Goal: Information Seeking & Learning: Learn about a topic

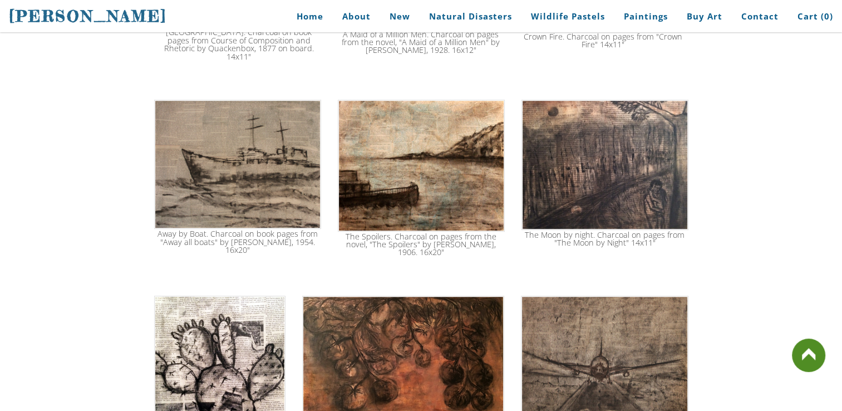
scroll to position [421, 0]
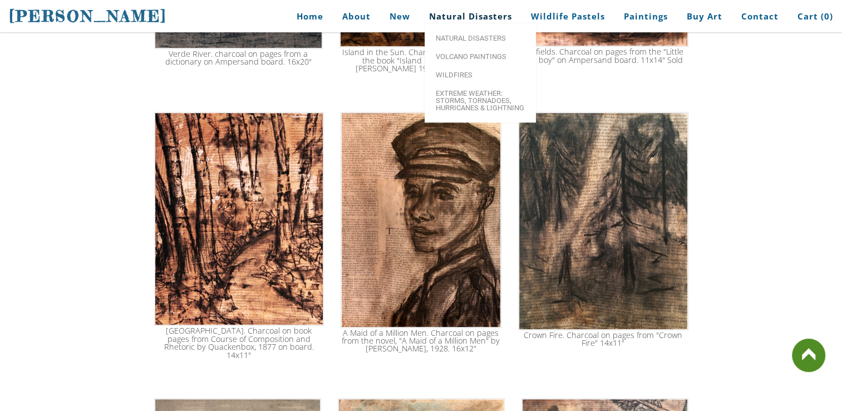
click at [454, 15] on link "Natural Disasters" at bounding box center [471, 16] width 100 height 25
click at [485, 16] on link "Natural Disasters" at bounding box center [471, 16] width 100 height 25
click at [476, 47] on link "Natural Disasters" at bounding box center [480, 38] width 111 height 18
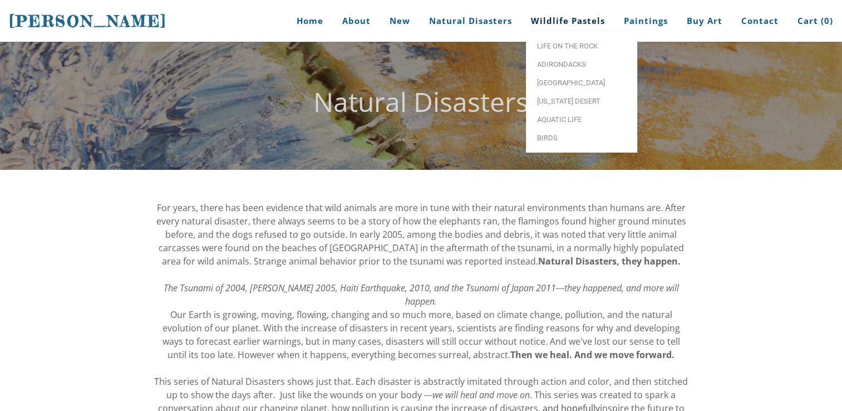
click at [563, 15] on link "Wildlife Pastels" at bounding box center [568, 21] width 91 height 42
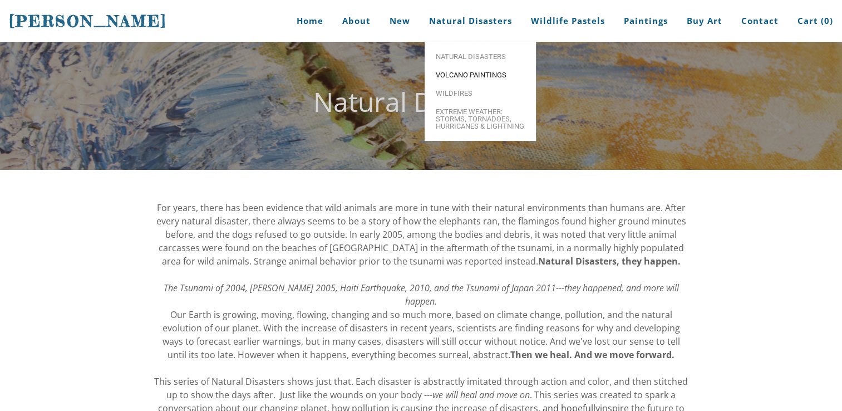
click at [474, 77] on span "Volcano paintings" at bounding box center [480, 74] width 89 height 7
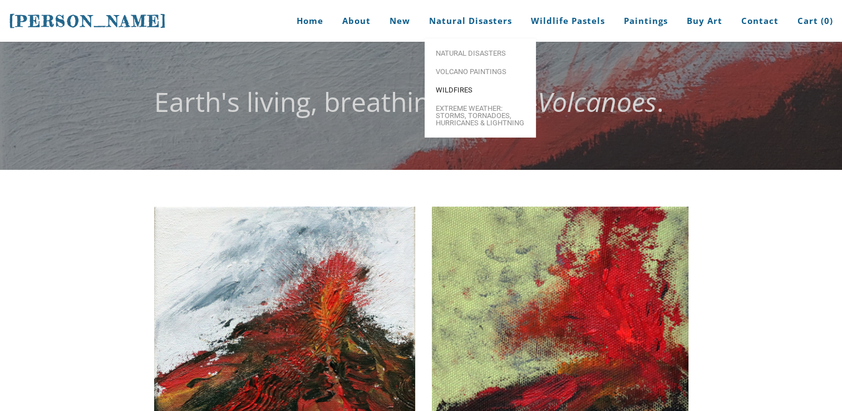
click at [476, 93] on span "Wildfires" at bounding box center [480, 89] width 89 height 7
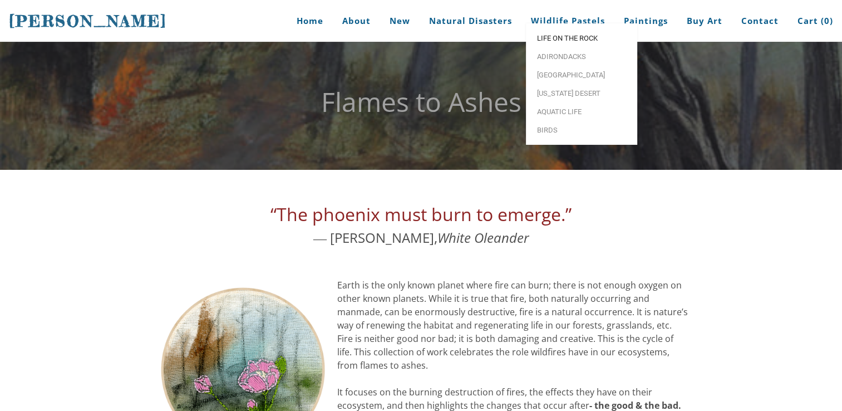
click at [573, 47] on link "Life on the Rock" at bounding box center [581, 38] width 111 height 18
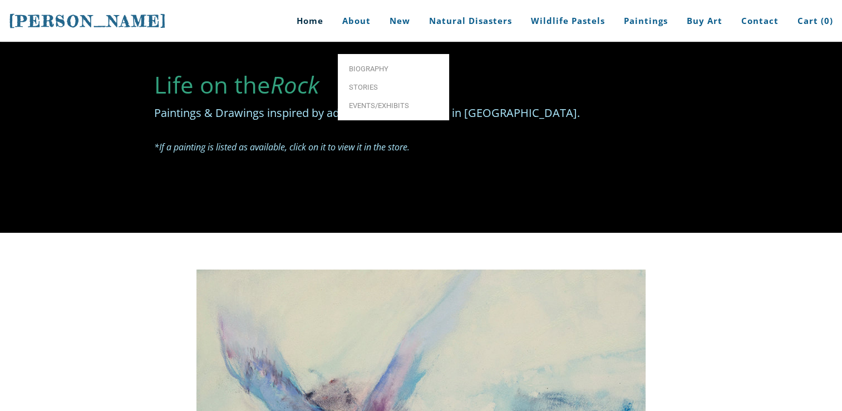
click at [311, 21] on link "Home" at bounding box center [306, 21] width 52 height 42
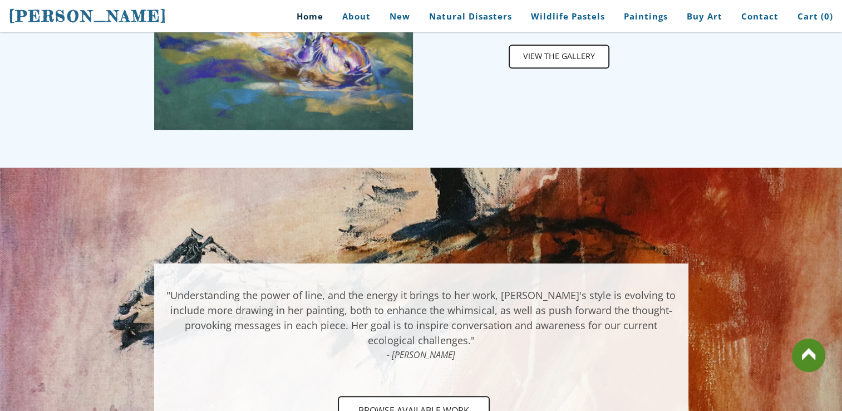
scroll to position [652, 0]
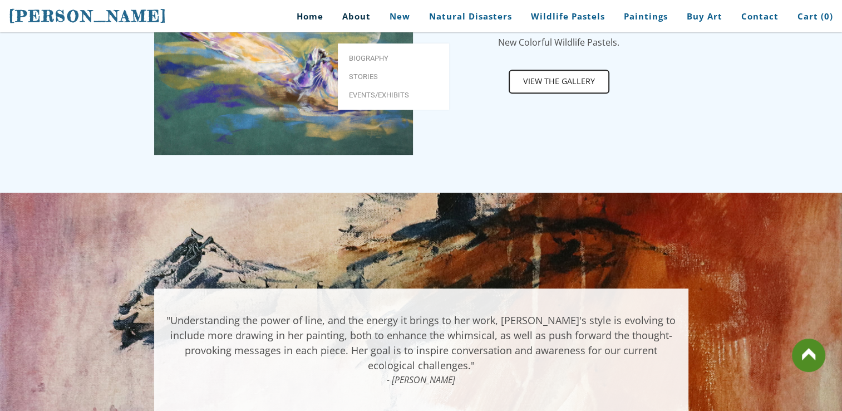
click at [359, 17] on link "About" at bounding box center [356, 16] width 45 height 25
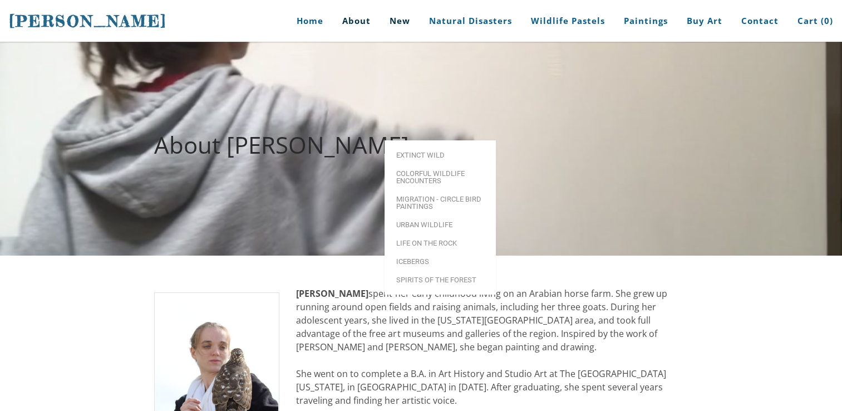
click at [388, 20] on link "New" at bounding box center [399, 21] width 37 height 42
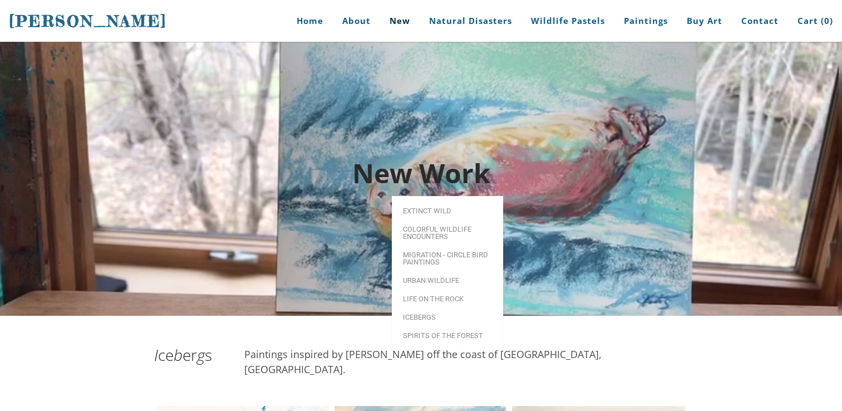
click at [404, 21] on link "New" at bounding box center [399, 21] width 37 height 42
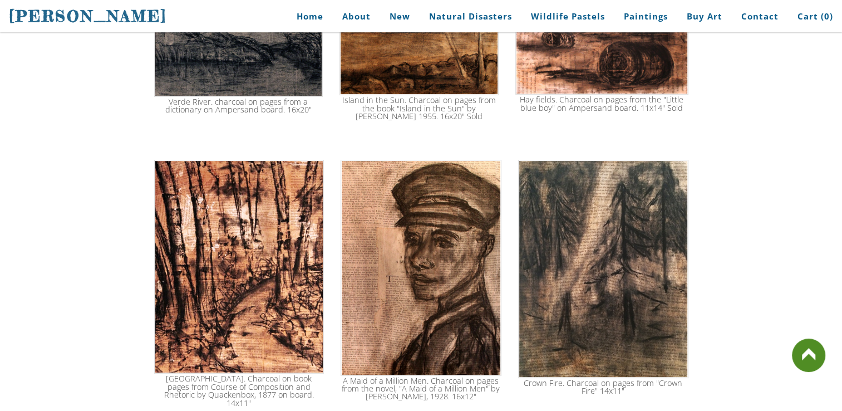
scroll to position [372, 0]
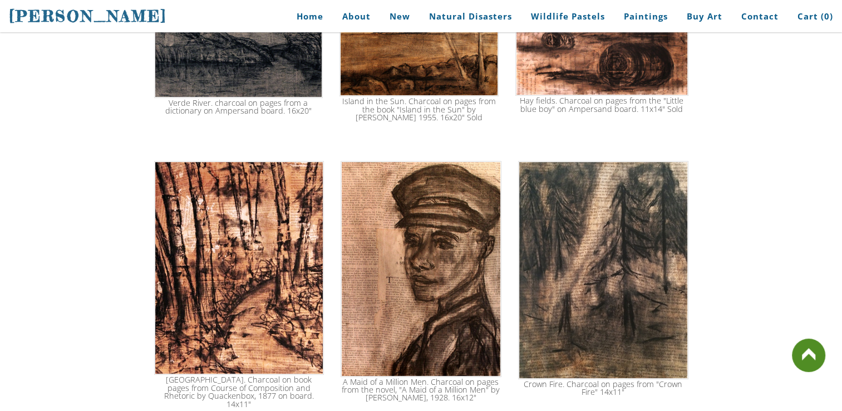
click at [258, 259] on img at bounding box center [239, 268] width 170 height 214
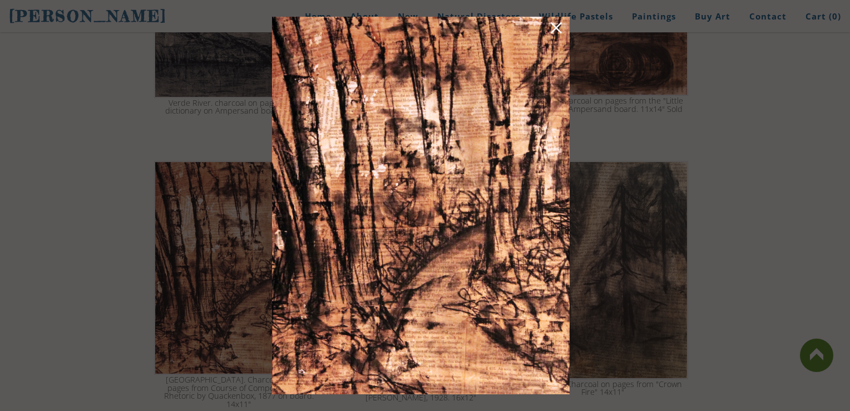
click at [589, 235] on div at bounding box center [425, 205] width 850 height 411
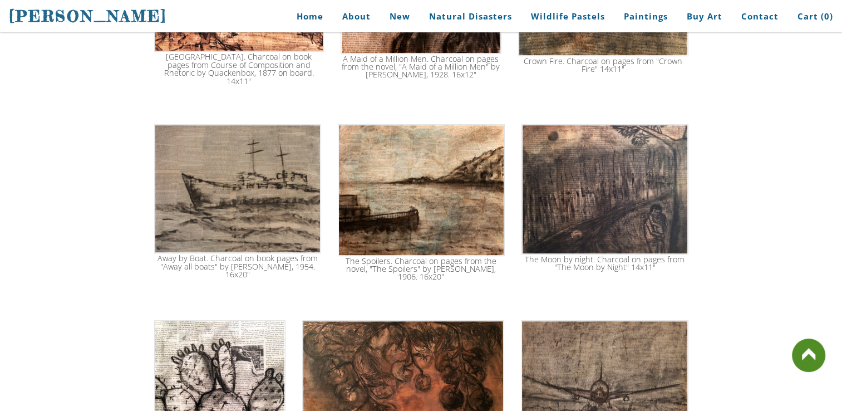
scroll to position [866, 0]
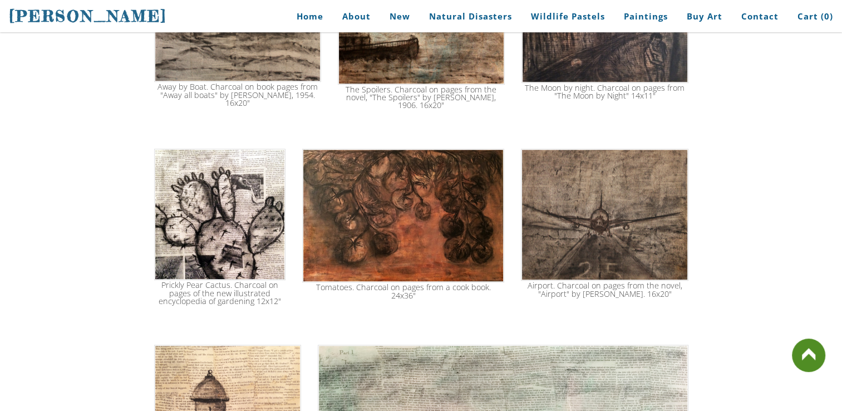
click at [500, 215] on img at bounding box center [403, 216] width 203 height 134
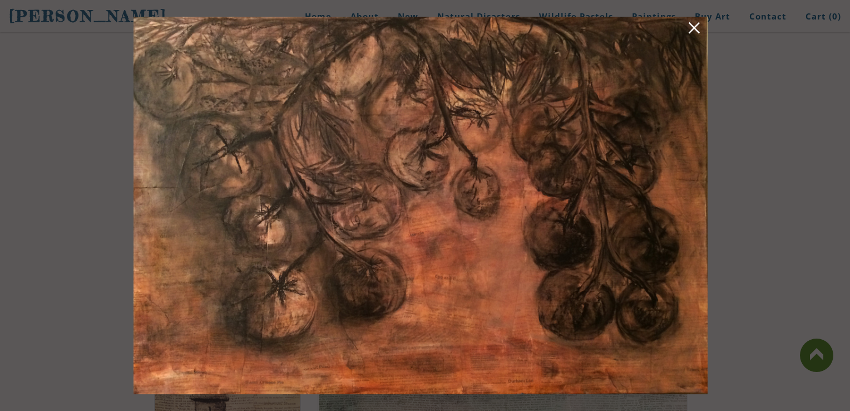
click at [692, 33] on link at bounding box center [695, 29] width 16 height 17
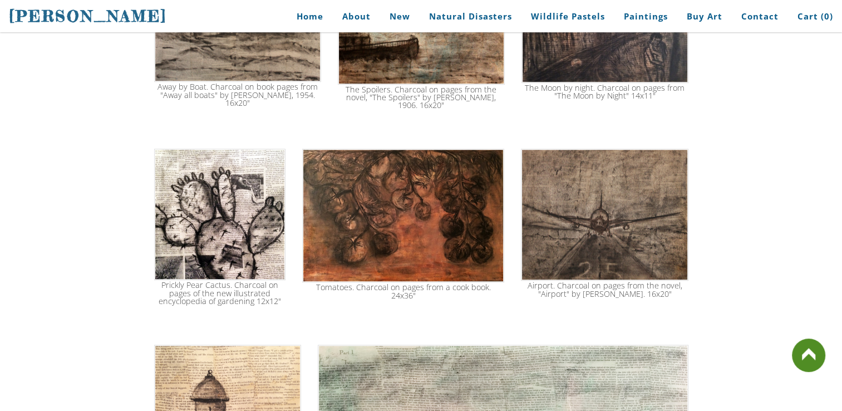
click at [400, 208] on img at bounding box center [403, 216] width 203 height 134
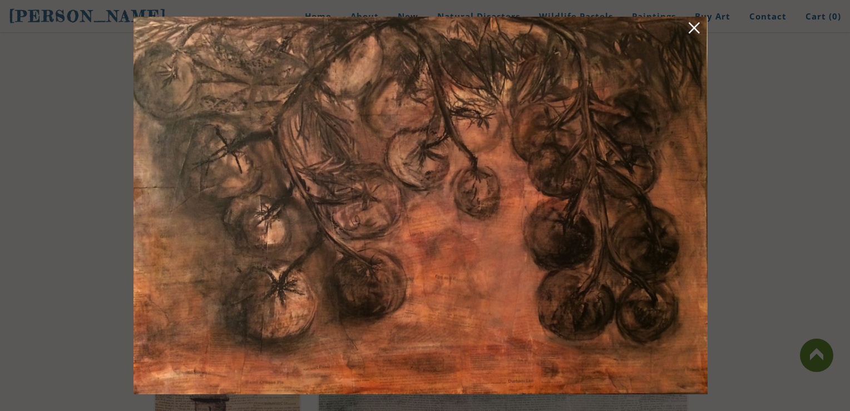
click at [388, 191] on img at bounding box center [421, 205] width 574 height 377
click at [697, 32] on link at bounding box center [695, 29] width 16 height 17
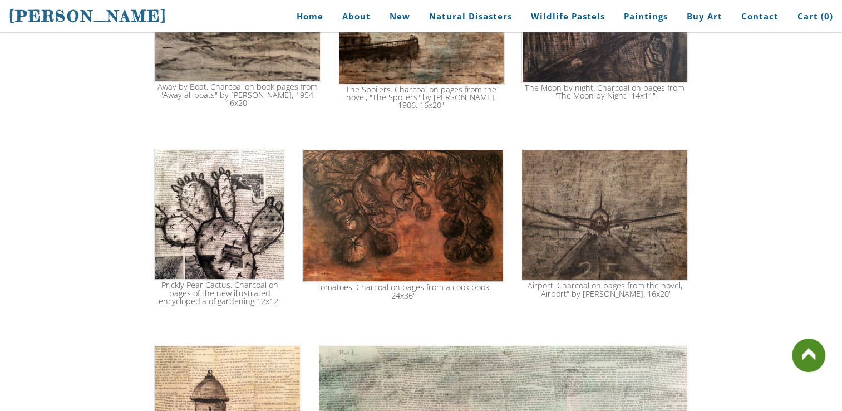
drag, startPoint x: 450, startPoint y: 215, endPoint x: 380, endPoint y: 168, distance: 84.1
click at [380, 168] on img at bounding box center [403, 216] width 203 height 134
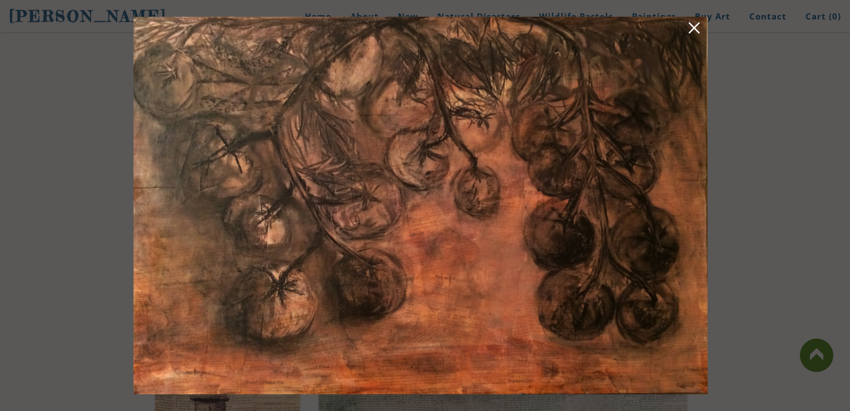
click at [697, 29] on link at bounding box center [695, 29] width 16 height 17
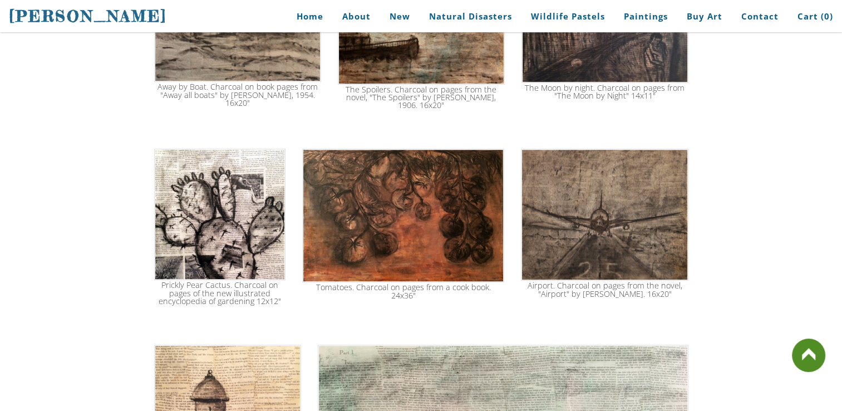
drag, startPoint x: 415, startPoint y: 203, endPoint x: 304, endPoint y: 94, distance: 155.0
click at [303, 92] on div "These charcoal drawings are drawn on collaged book pages. I am taking old disca…" at bounding box center [421, 158] width 534 height 1643
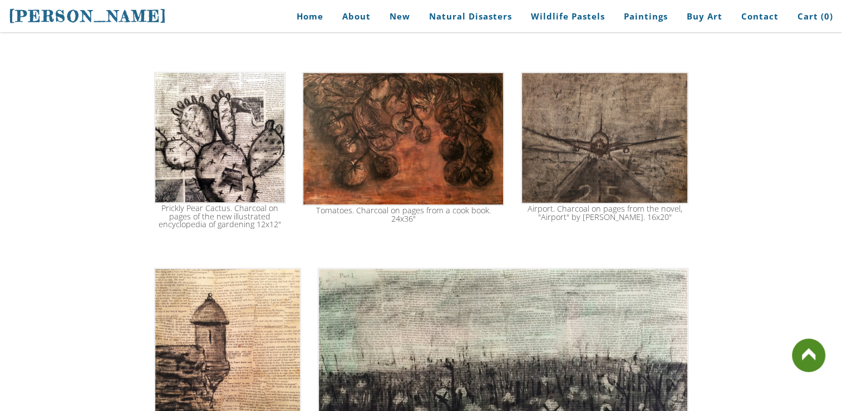
scroll to position [946, 0]
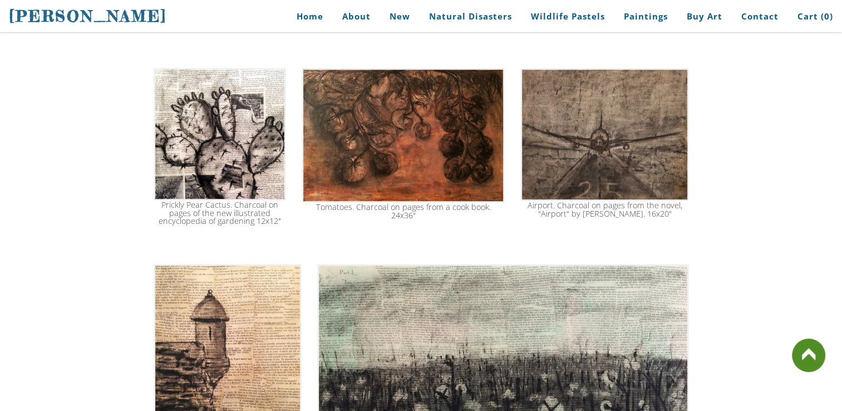
click at [377, 174] on img at bounding box center [403, 135] width 203 height 134
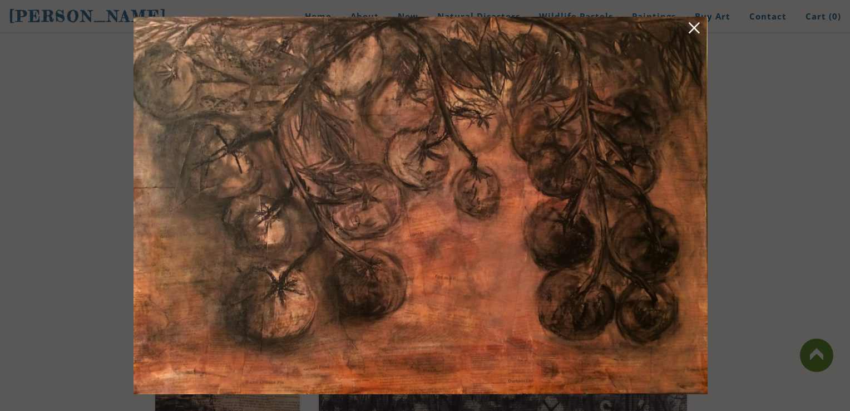
click at [701, 28] on link at bounding box center [695, 29] width 16 height 17
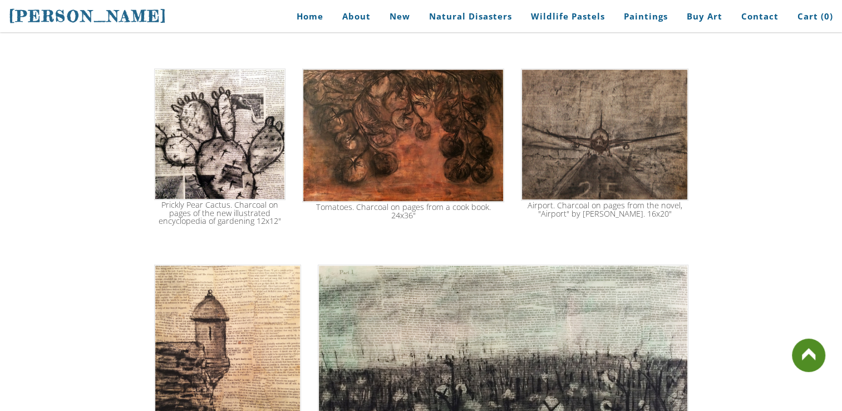
drag, startPoint x: 425, startPoint y: 145, endPoint x: 445, endPoint y: -41, distance: 187.5
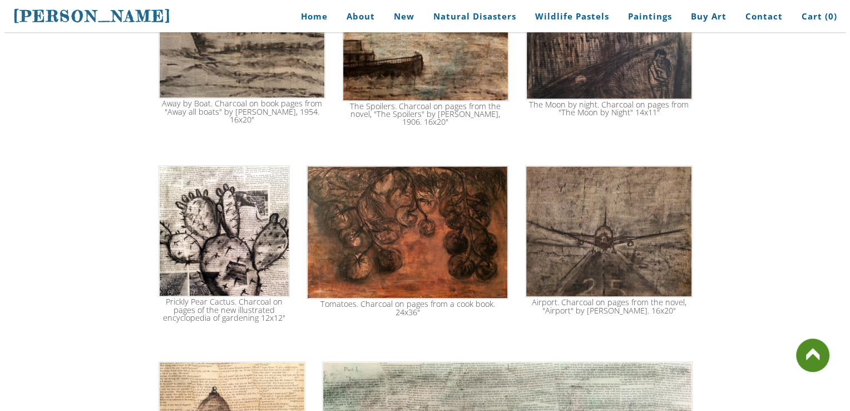
scroll to position [851, 0]
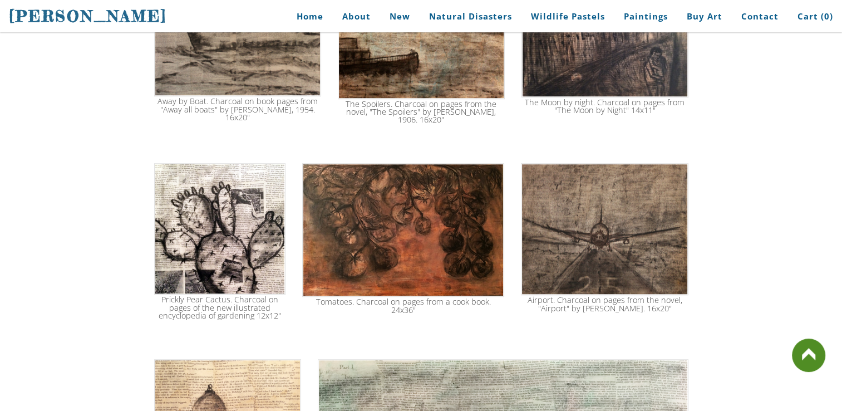
drag, startPoint x: 318, startPoint y: 294, endPoint x: 366, endPoint y: 303, distance: 48.7
click at [366, 303] on div "Tomatoes. Charcoal on pages from a cook book. 24x36"" at bounding box center [403, 306] width 200 height 16
click at [355, 174] on img at bounding box center [403, 230] width 203 height 134
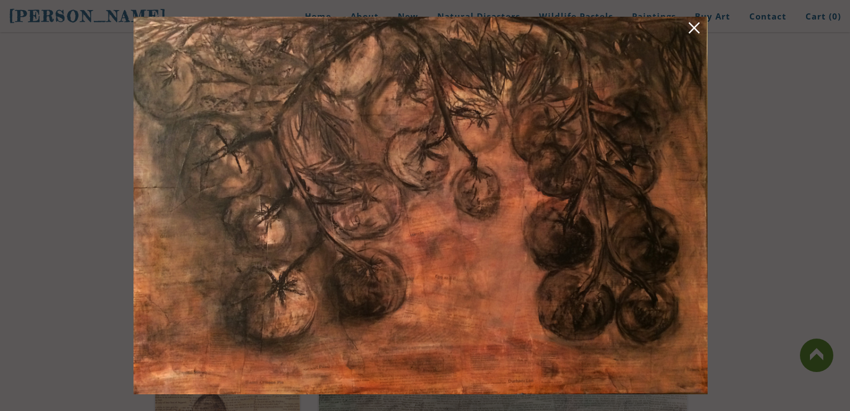
click at [353, 144] on img at bounding box center [421, 205] width 574 height 377
click at [697, 31] on link at bounding box center [695, 29] width 16 height 17
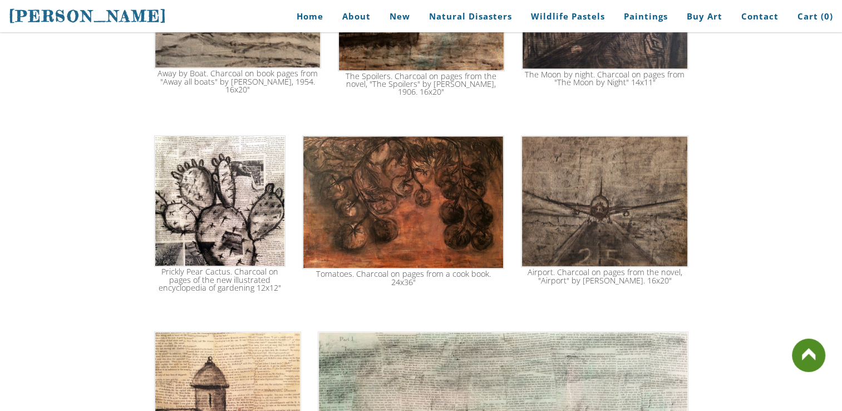
scroll to position [880, 0]
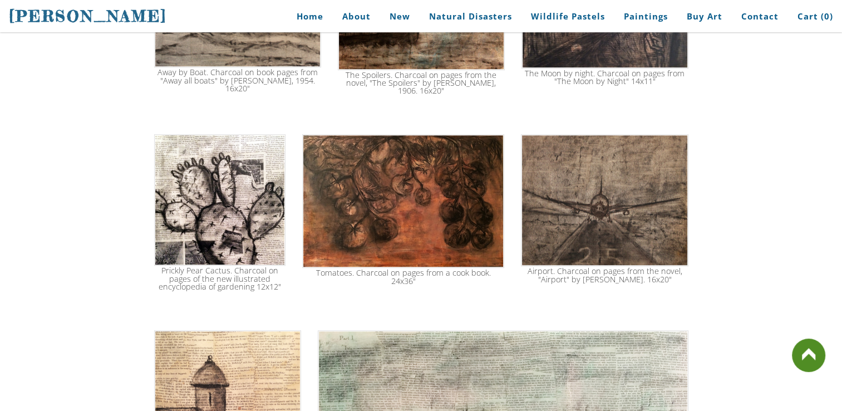
drag, startPoint x: 407, startPoint y: 141, endPoint x: 349, endPoint y: 91, distance: 76.1
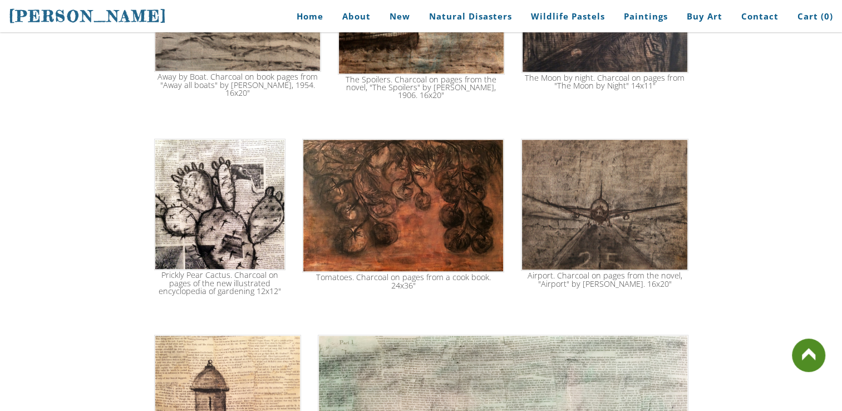
scroll to position [805, 0]
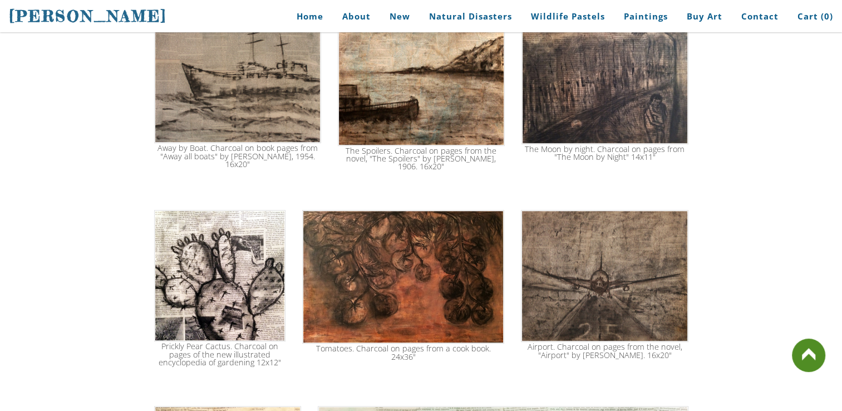
click at [375, 282] on img at bounding box center [403, 277] width 203 height 134
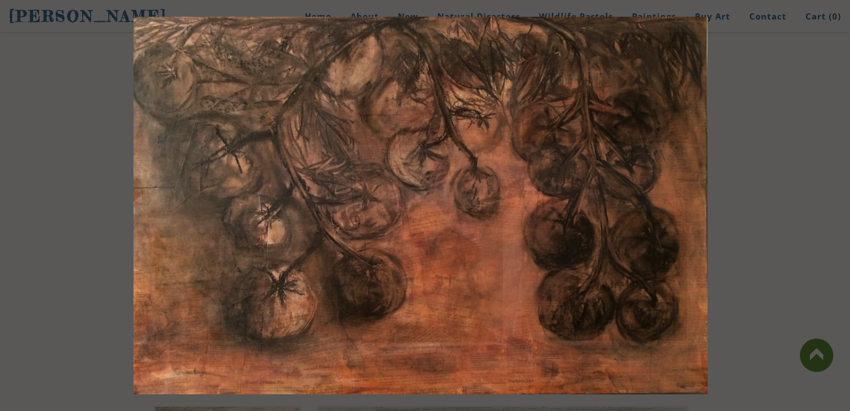
click at [375, 282] on img at bounding box center [421, 205] width 574 height 377
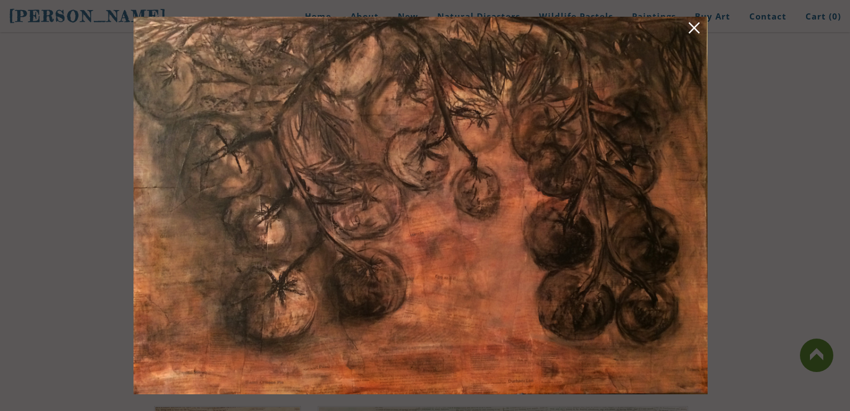
click at [375, 282] on img at bounding box center [421, 205] width 574 height 377
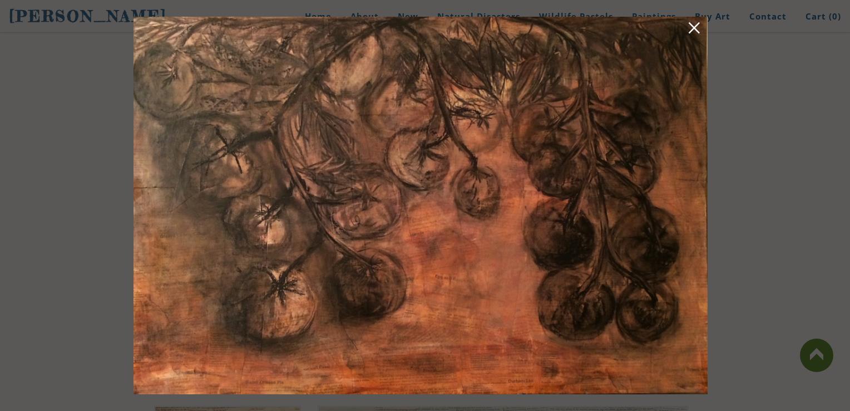
click at [375, 282] on img at bounding box center [421, 205] width 574 height 377
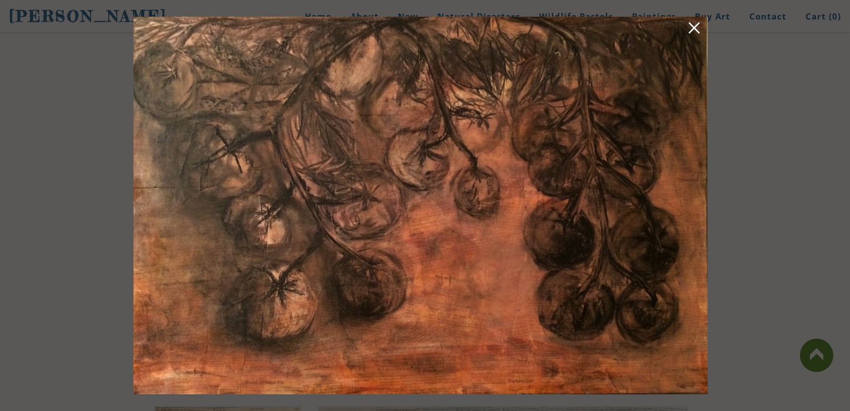
click at [375, 282] on img at bounding box center [421, 205] width 574 height 377
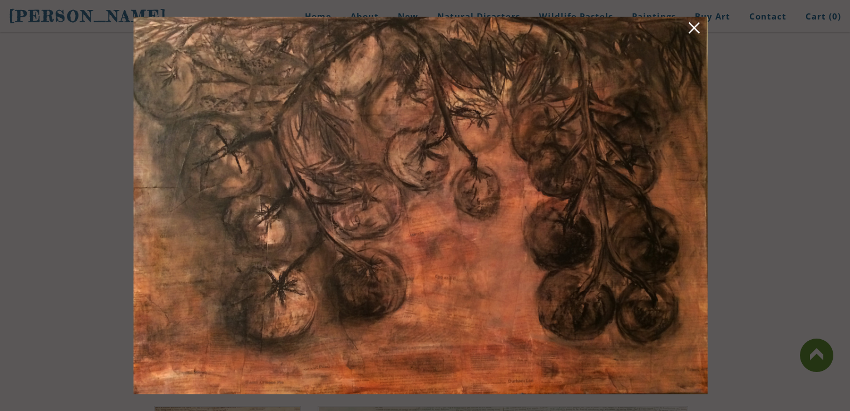
click at [375, 282] on img at bounding box center [421, 205] width 574 height 377
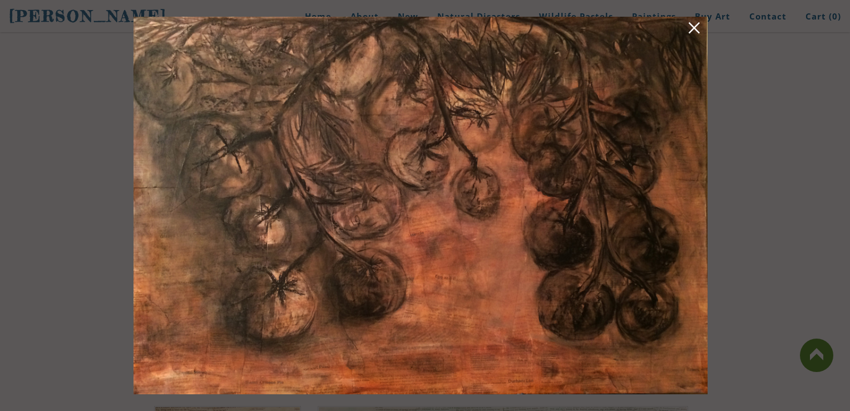
click at [375, 282] on img at bounding box center [421, 205] width 574 height 377
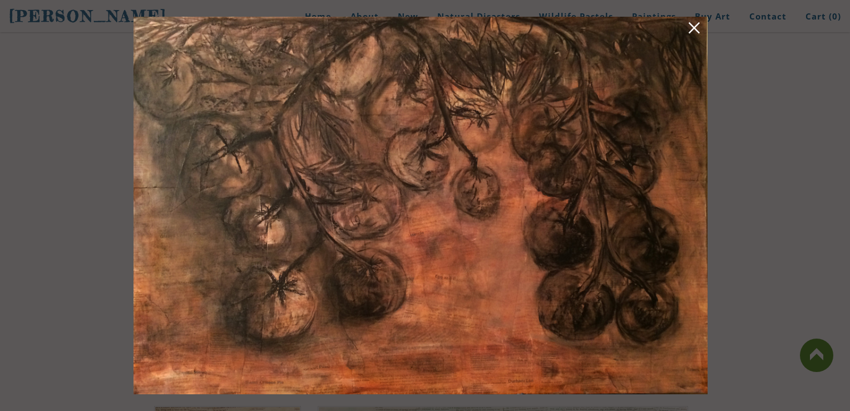
click at [375, 282] on img at bounding box center [421, 205] width 574 height 377
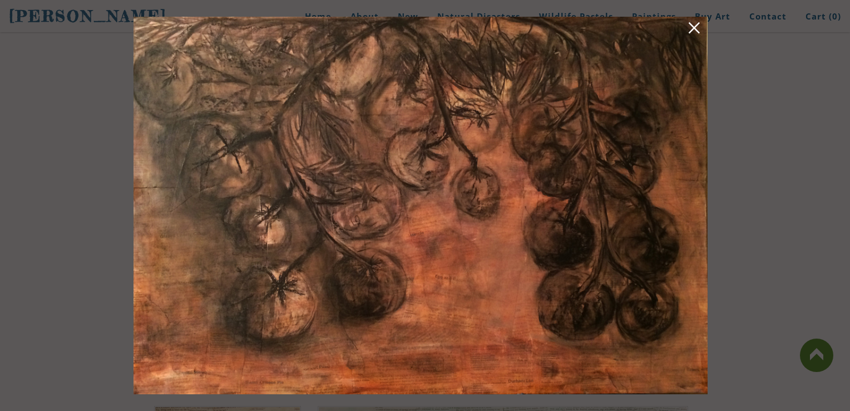
click at [375, 282] on img at bounding box center [421, 205] width 574 height 377
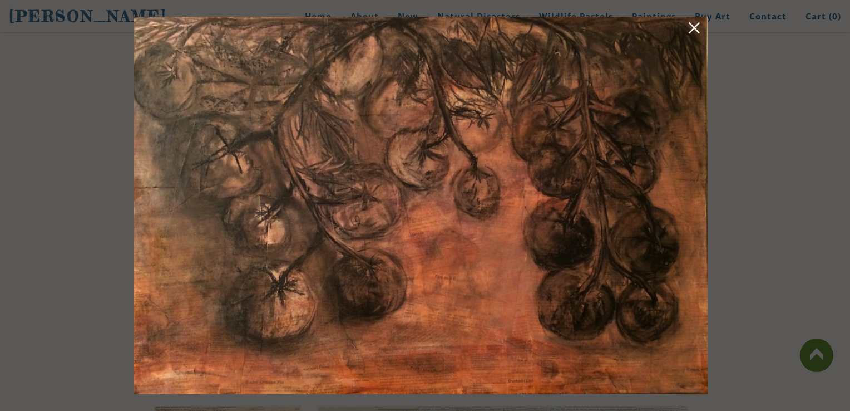
click at [375, 282] on img at bounding box center [421, 205] width 574 height 377
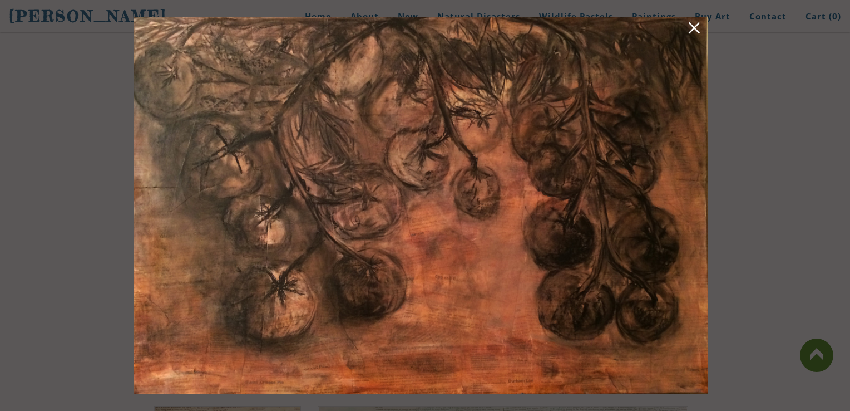
click at [375, 282] on img at bounding box center [421, 205] width 574 height 377
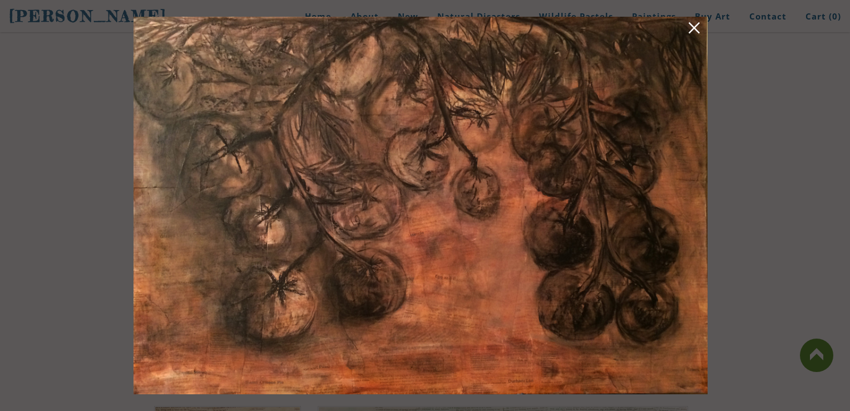
click at [375, 282] on img at bounding box center [421, 205] width 574 height 377
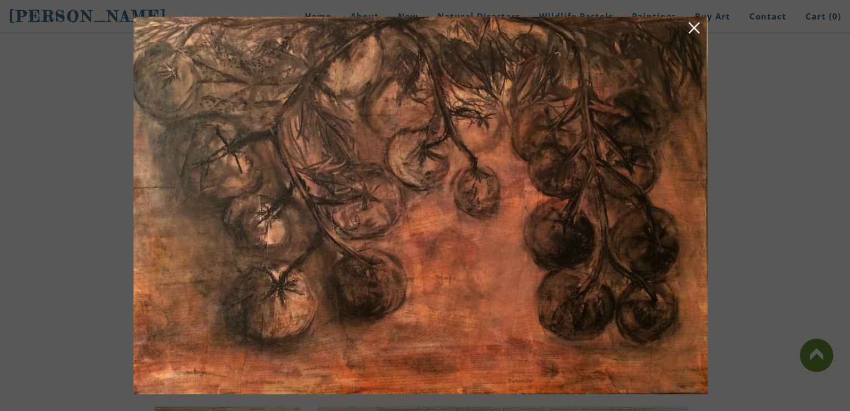
click at [375, 282] on img at bounding box center [421, 205] width 574 height 377
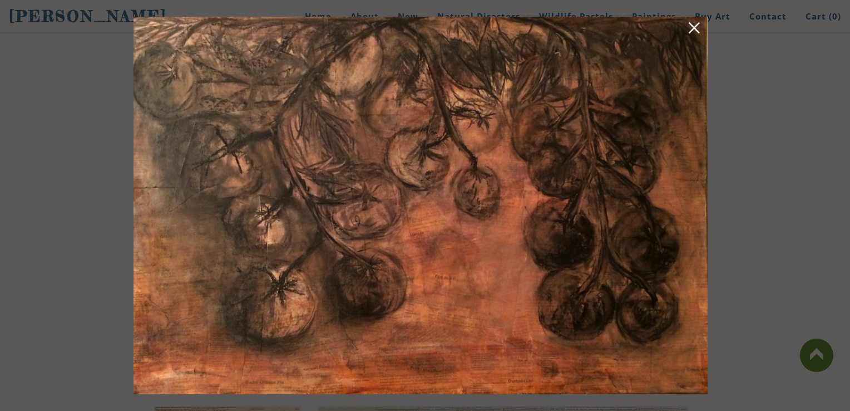
click at [375, 282] on img at bounding box center [421, 205] width 574 height 377
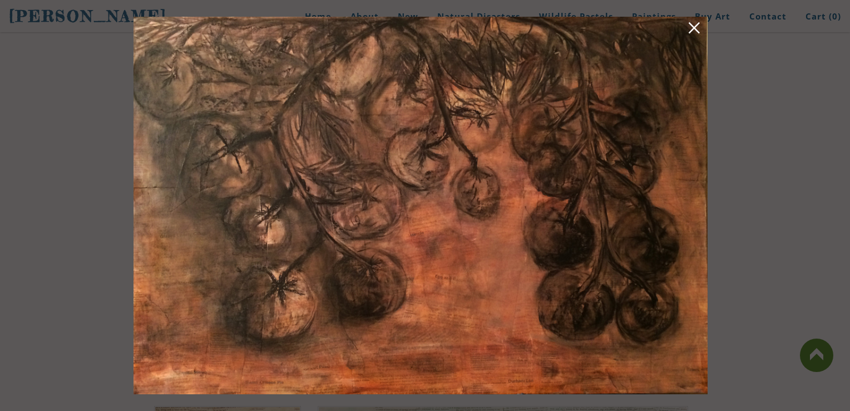
click at [375, 282] on img at bounding box center [421, 205] width 574 height 377
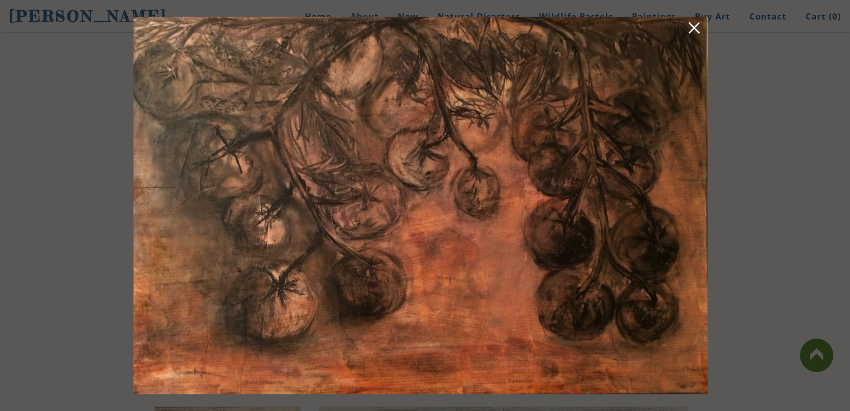
click at [375, 282] on img at bounding box center [421, 205] width 574 height 377
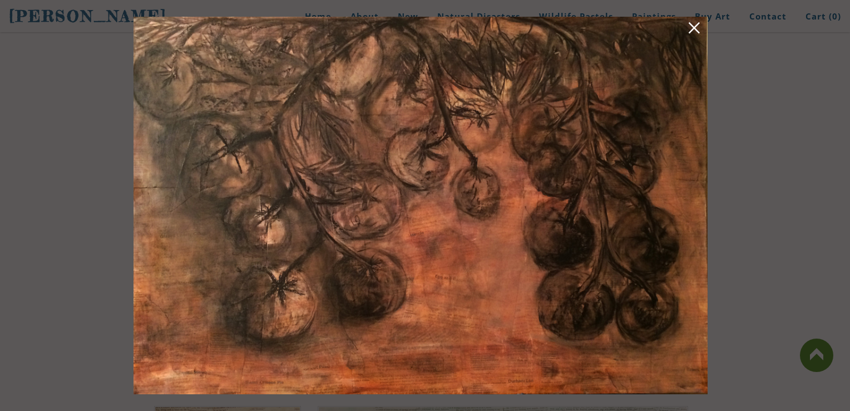
click at [375, 282] on img at bounding box center [421, 205] width 574 height 377
click at [377, 282] on img at bounding box center [421, 205] width 574 height 377
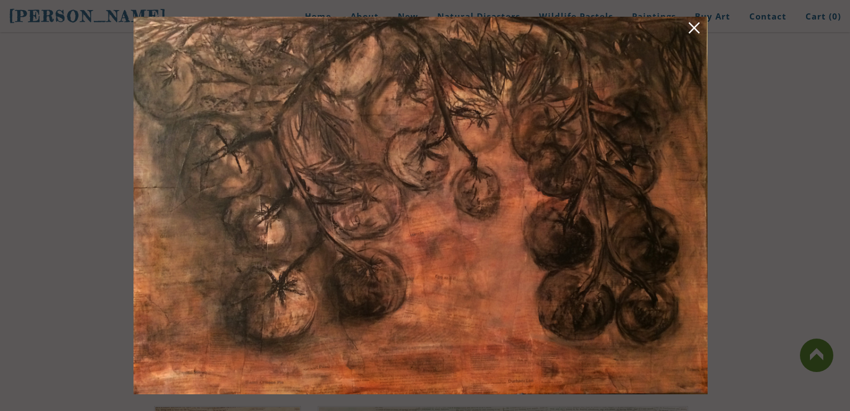
click at [377, 282] on img at bounding box center [421, 205] width 574 height 377
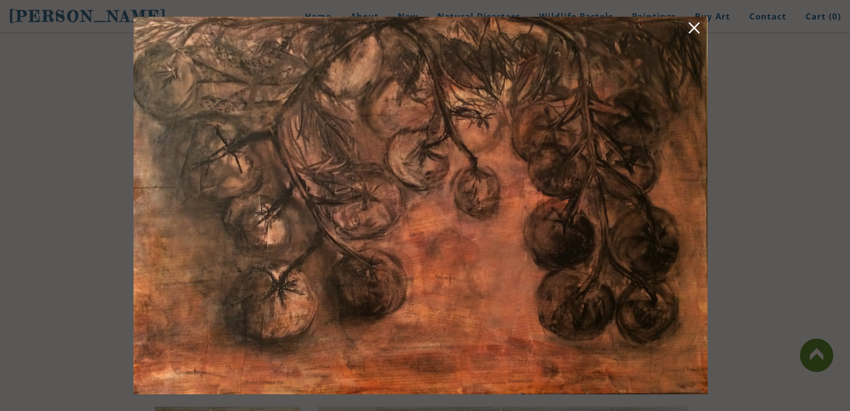
click at [377, 282] on img at bounding box center [421, 205] width 574 height 377
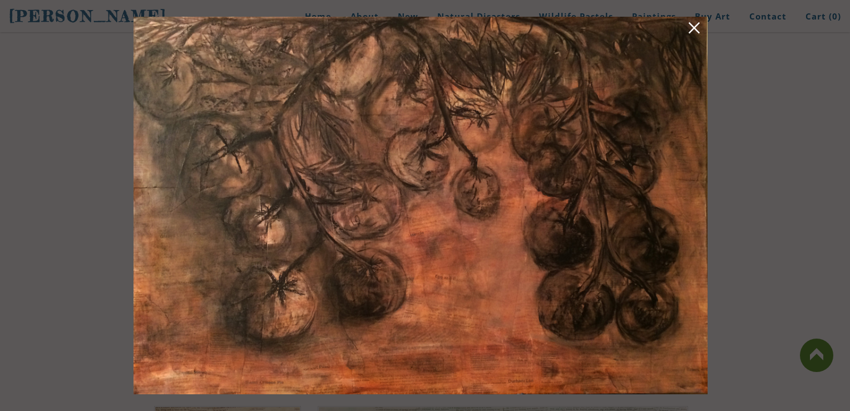
click at [377, 282] on img at bounding box center [421, 205] width 574 height 377
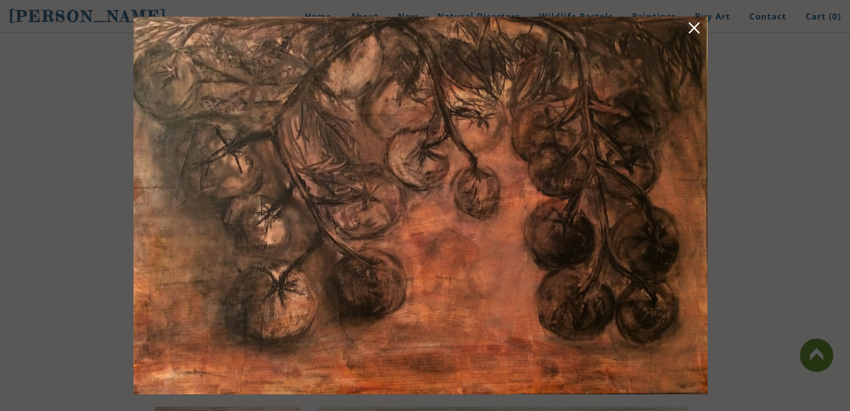
click at [377, 282] on img at bounding box center [421, 205] width 574 height 377
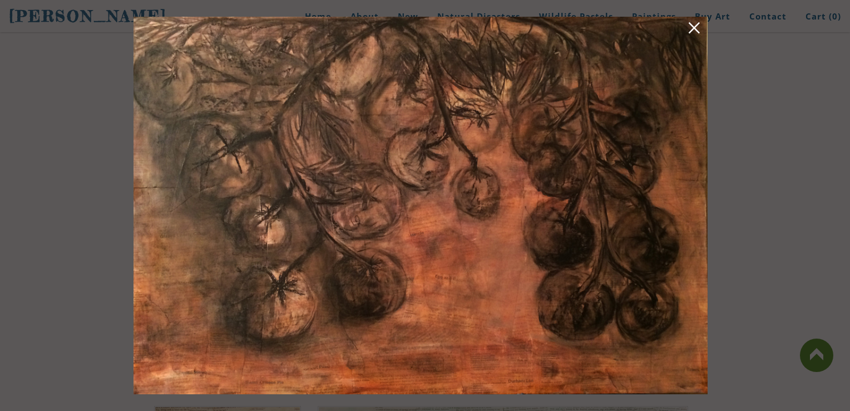
click at [377, 282] on img at bounding box center [421, 205] width 574 height 377
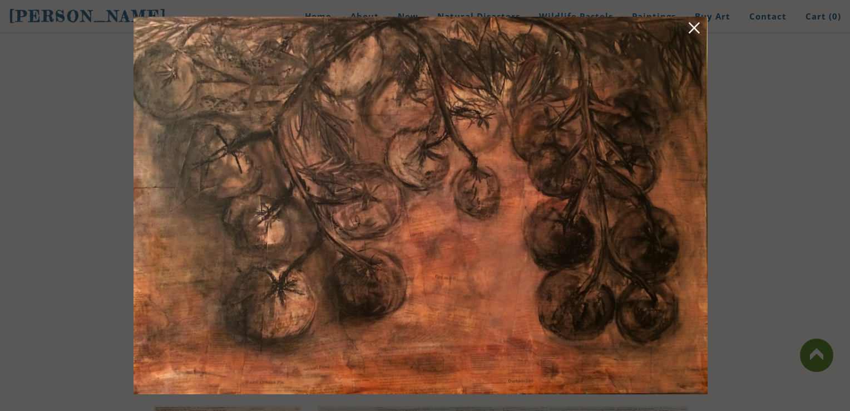
click at [377, 282] on img at bounding box center [421, 205] width 574 height 377
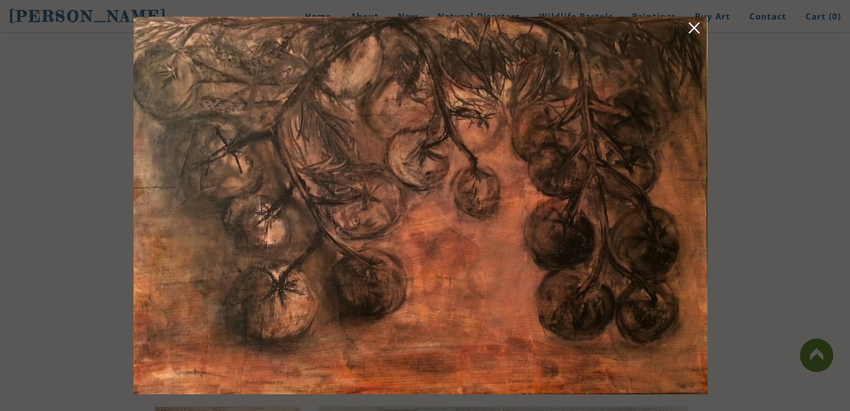
click at [377, 282] on img at bounding box center [421, 205] width 574 height 377
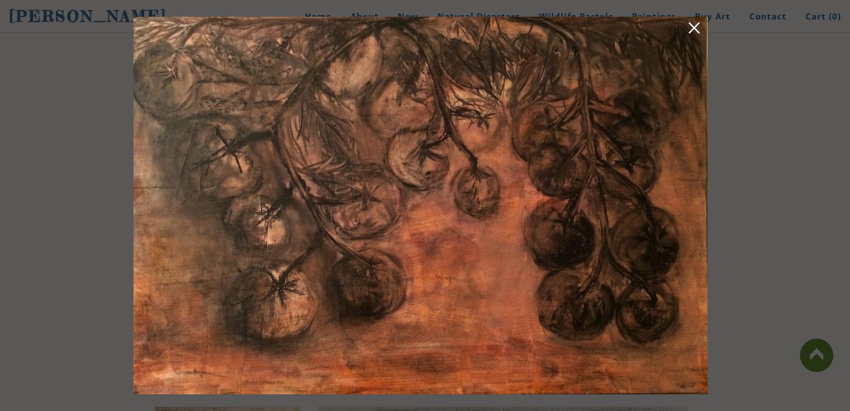
click at [377, 282] on img at bounding box center [421, 205] width 574 height 377
click at [514, 165] on img at bounding box center [421, 205] width 574 height 377
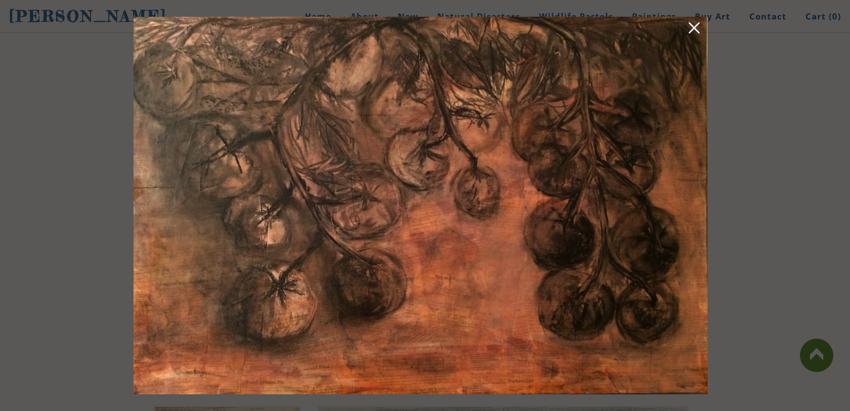
click at [514, 165] on img at bounding box center [421, 205] width 574 height 377
drag, startPoint x: 514, startPoint y: 165, endPoint x: 487, endPoint y: 117, distance: 55.0
click at [406, 126] on img at bounding box center [421, 205] width 574 height 377
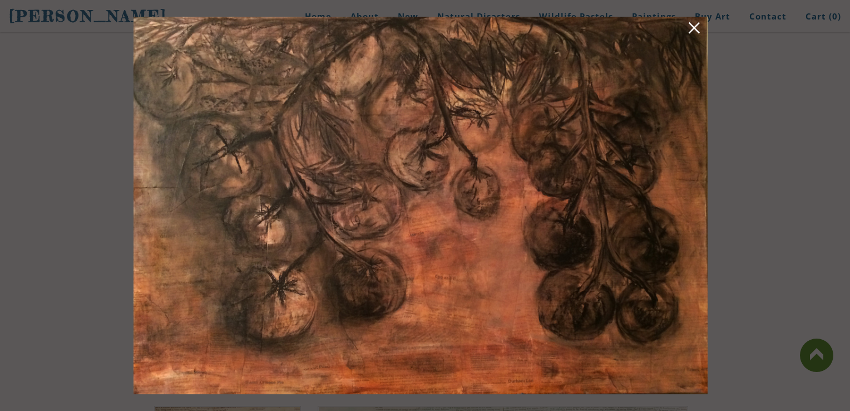
click at [406, 126] on img at bounding box center [421, 205] width 574 height 377
drag, startPoint x: 321, startPoint y: 142, endPoint x: 378, endPoint y: 183, distance: 70.4
drag, startPoint x: 354, startPoint y: 32, endPoint x: 352, endPoint y: 17, distance: 15.2
drag, startPoint x: 339, startPoint y: 70, endPoint x: 341, endPoint y: -29, distance: 99.6
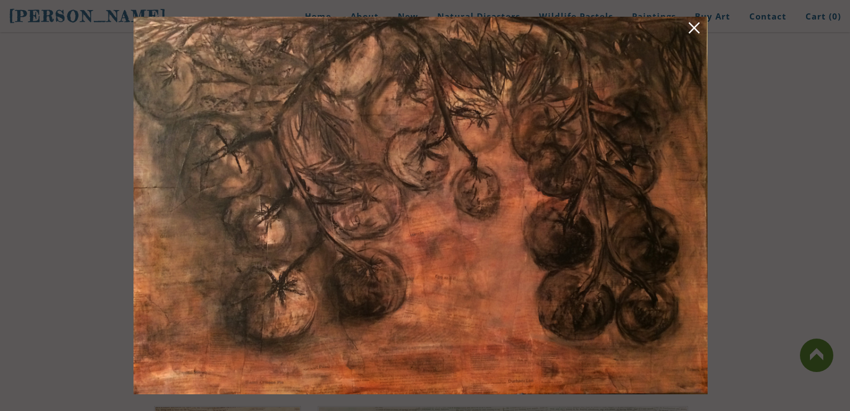
click at [105, 91] on div at bounding box center [425, 205] width 850 height 411
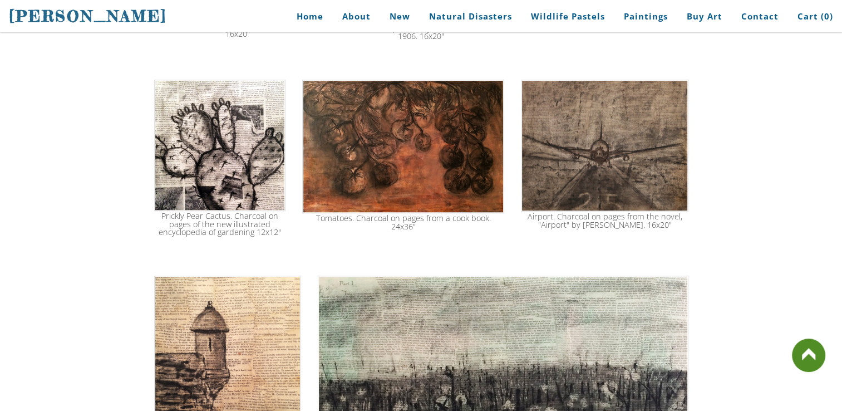
scroll to position [936, 0]
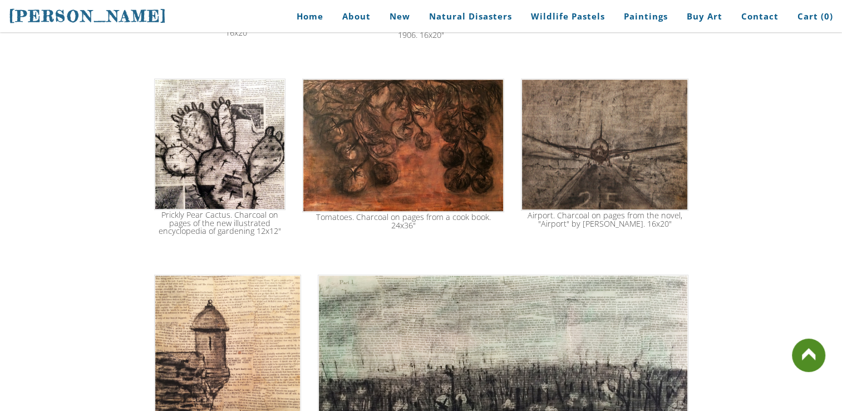
click at [603, 159] on img at bounding box center [604, 144] width 167 height 132
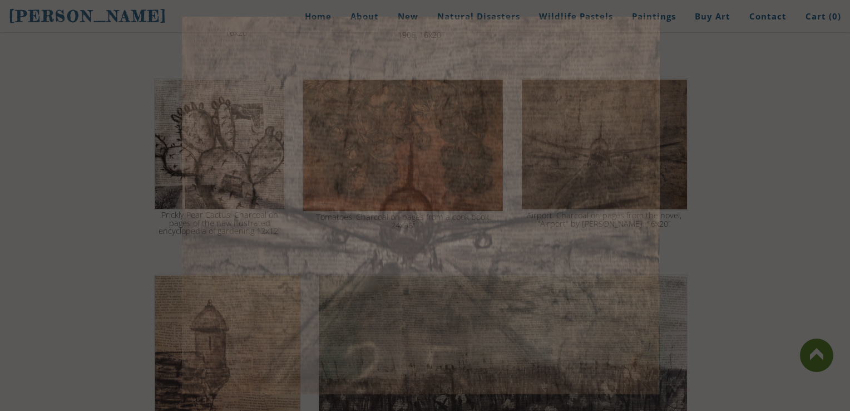
click at [603, 159] on img at bounding box center [421, 205] width 478 height 377
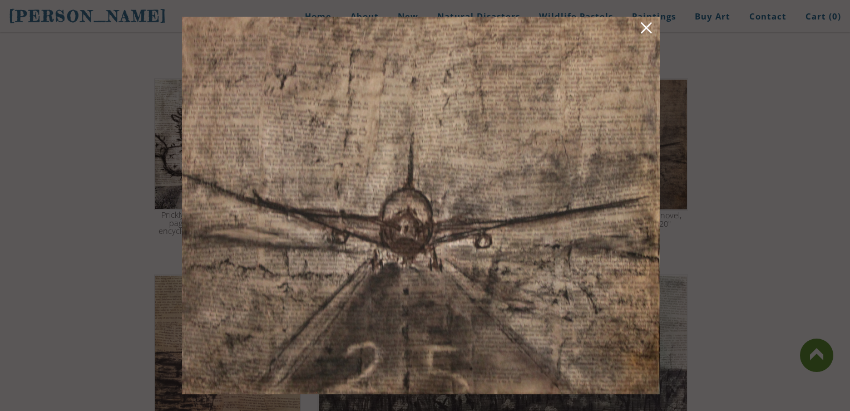
click at [652, 29] on link at bounding box center [647, 29] width 16 height 17
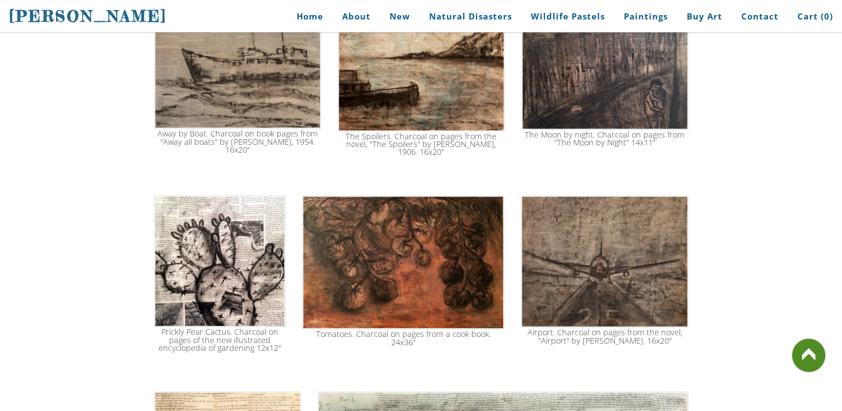
scroll to position [690, 0]
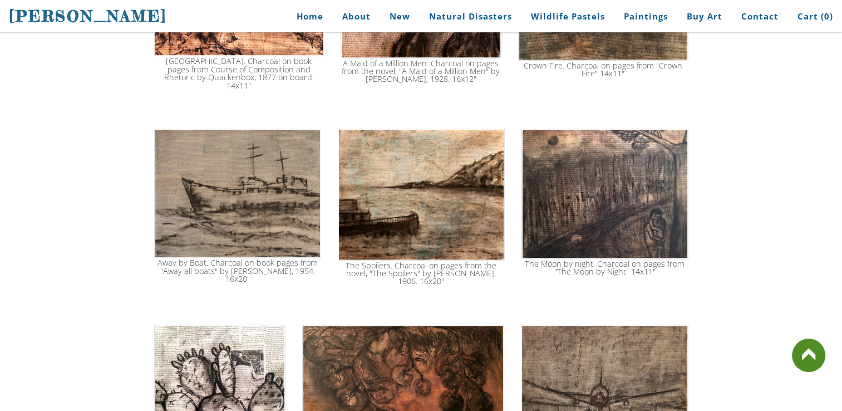
drag, startPoint x: 846, startPoint y: 228, endPoint x: 745, endPoint y: 250, distance: 103.7
click at [745, 250] on div "These charcoal drawings are drawn on collaged book pages. I am taking old disca…" at bounding box center [421, 334] width 842 height 1706
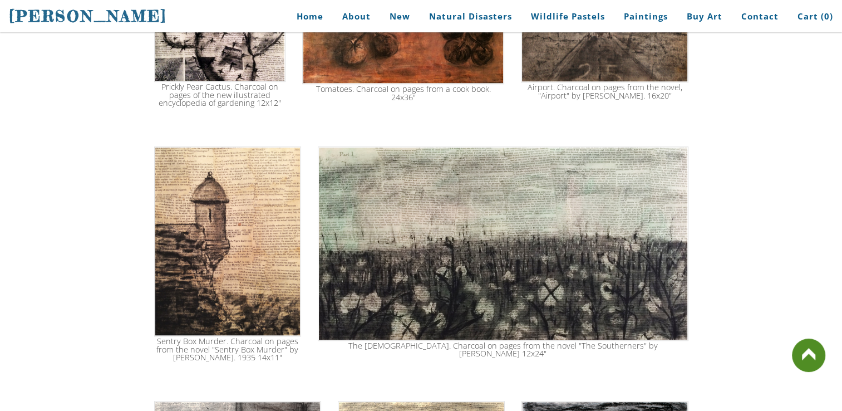
scroll to position [1055, 0]
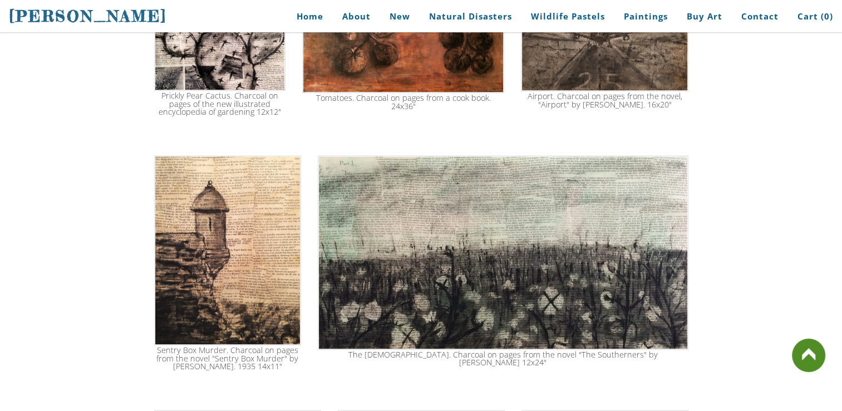
click at [441, 259] on img at bounding box center [503, 252] width 370 height 194
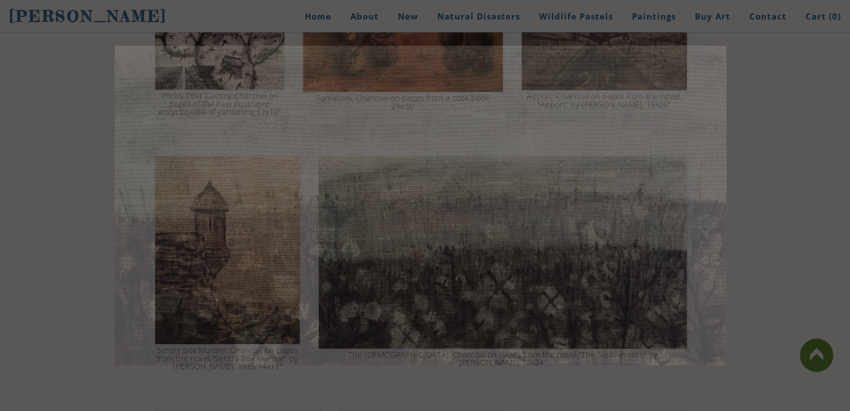
click at [441, 259] on img at bounding box center [421, 205] width 612 height 319
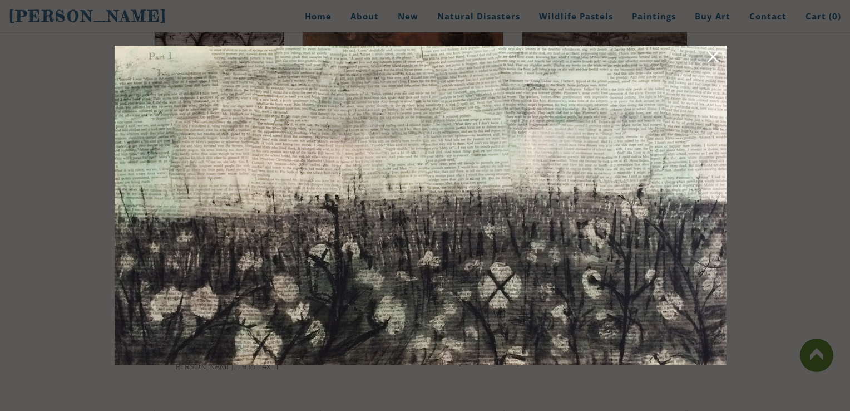
click at [440, 258] on img at bounding box center [421, 205] width 612 height 319
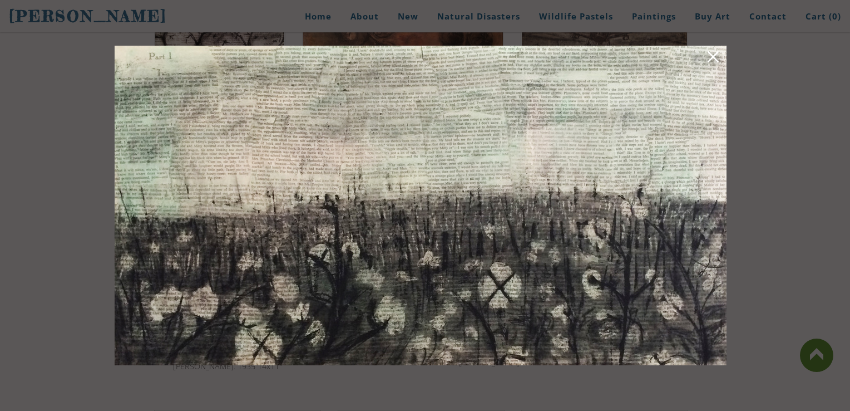
click at [742, 250] on div at bounding box center [425, 205] width 850 height 411
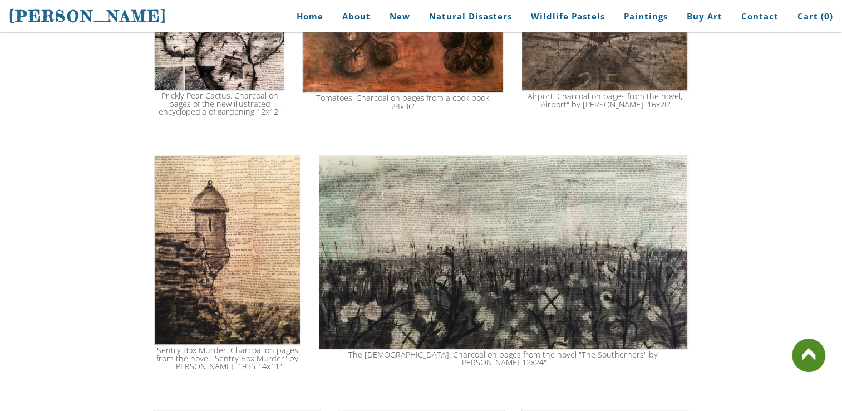
click at [159, 155] on img at bounding box center [227, 250] width 147 height 190
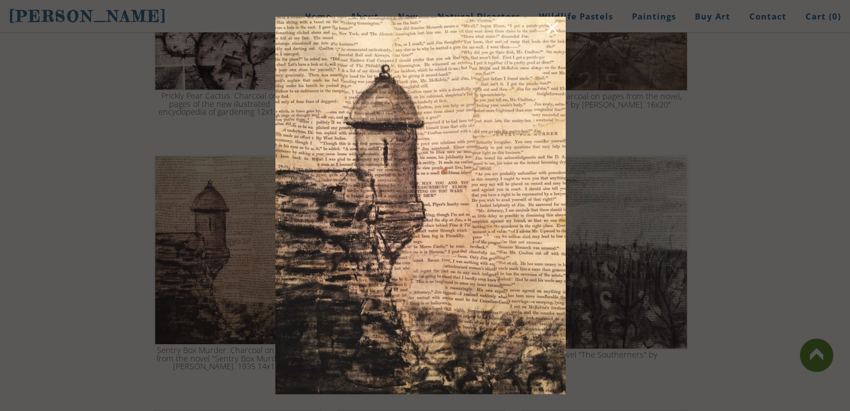
click at [302, 215] on div at bounding box center [425, 205] width 850 height 411
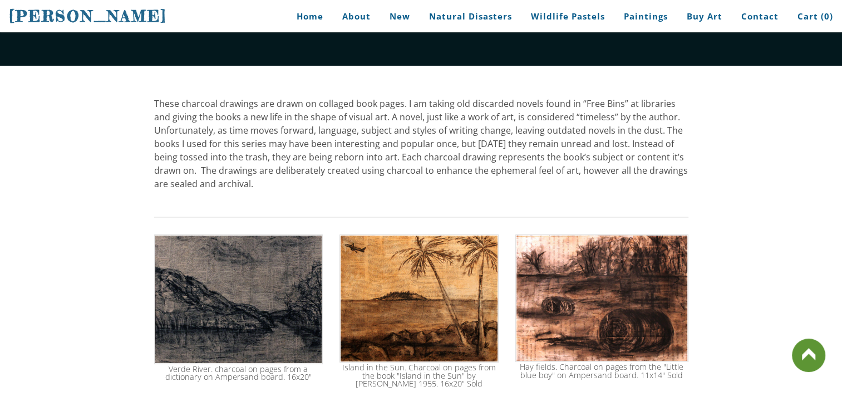
scroll to position [88, 0]
